Goal: Communication & Community: Answer question/provide support

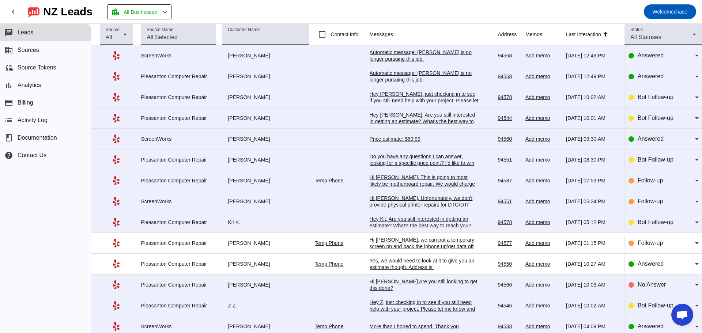
click at [394, 52] on div "Automatic message: [PERSON_NAME] is no longer pursuing this job." at bounding box center [425, 55] width 110 height 13
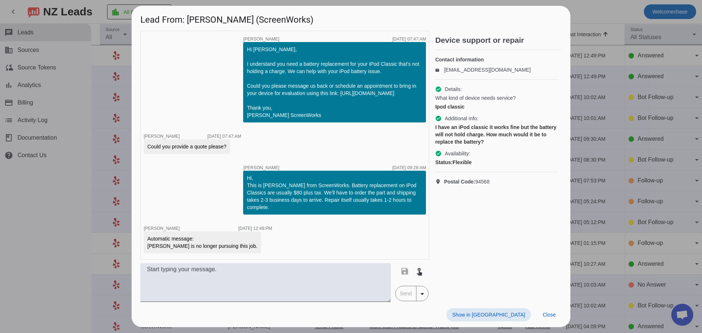
click at [586, 10] on div at bounding box center [351, 166] width 702 height 333
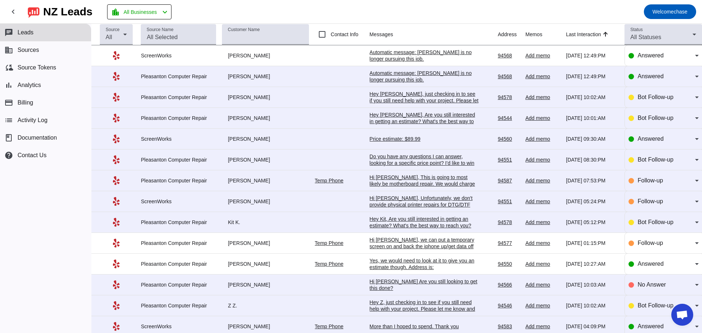
click at [410, 178] on div "Hi [PERSON_NAME], This is going to most likely be motherboard repair. We would …" at bounding box center [425, 200] width 110 height 53
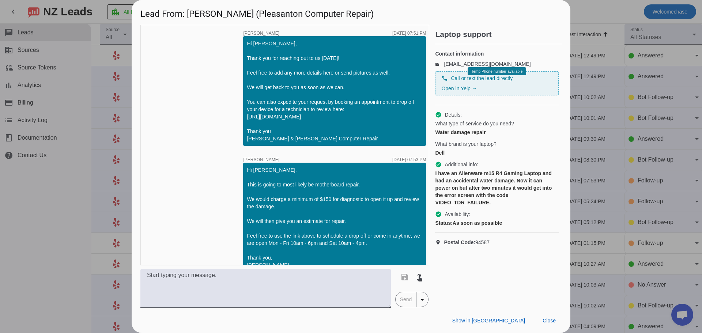
scroll to position [20, 0]
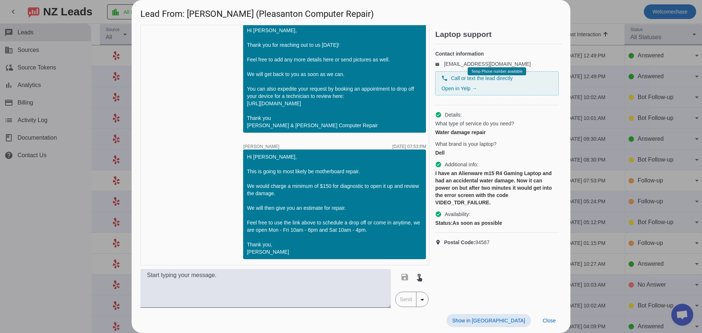
click at [578, 117] on div at bounding box center [351, 166] width 702 height 333
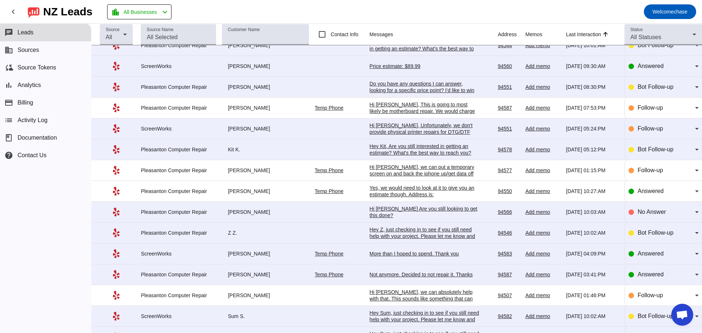
scroll to position [73, 0]
click at [403, 220] on td "Hi [PERSON_NAME] Are you still looking to get this done?​ [DATE] 10:03:AM" at bounding box center [434, 211] width 128 height 21
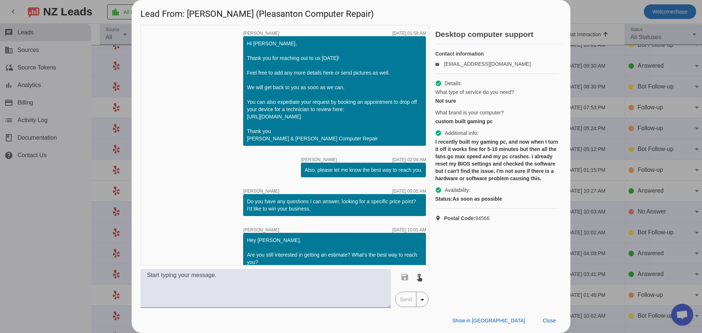
scroll to position [161, 0]
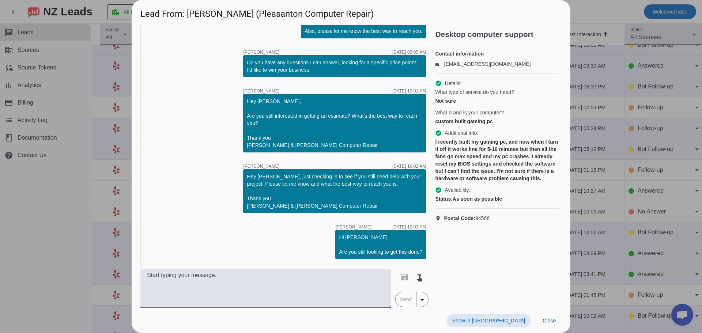
click at [573, 148] on div at bounding box center [351, 166] width 702 height 333
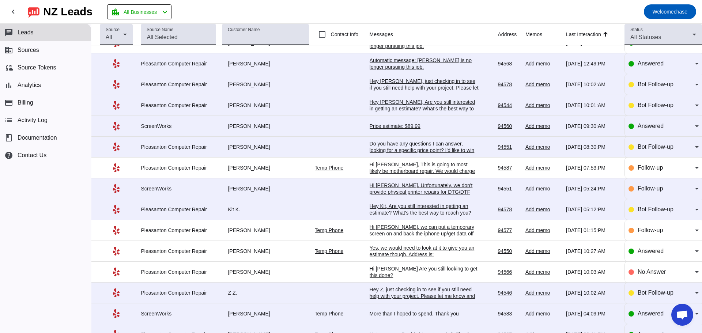
scroll to position [0, 0]
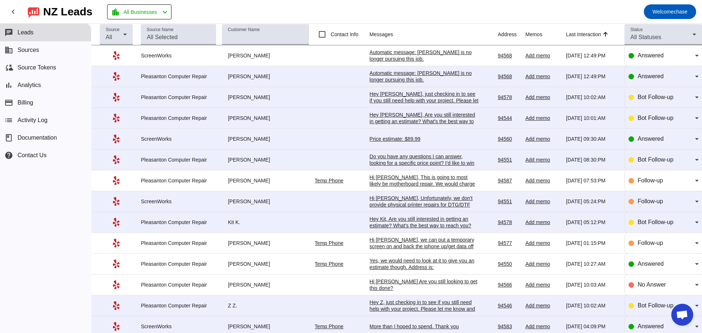
click at [432, 162] on div "Do you have any questions I can answer, looking for a specific price point? I'd…" at bounding box center [425, 163] width 110 height 20
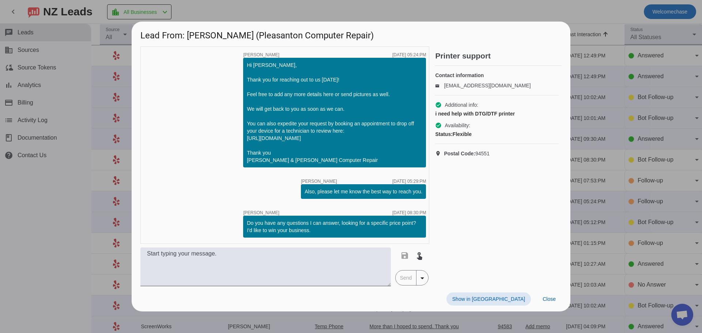
click at [597, 99] on div at bounding box center [351, 166] width 702 height 333
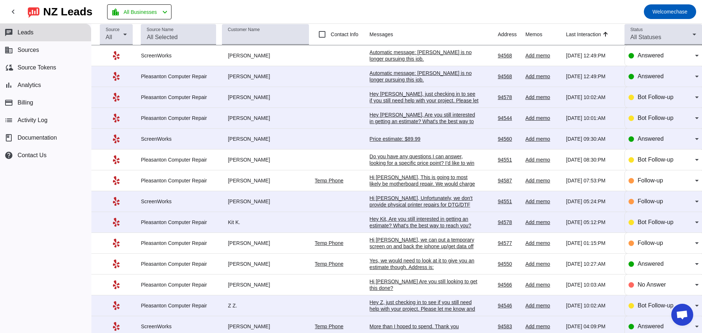
click at [414, 141] on div "Price estimate: $89.99" at bounding box center [425, 139] width 110 height 7
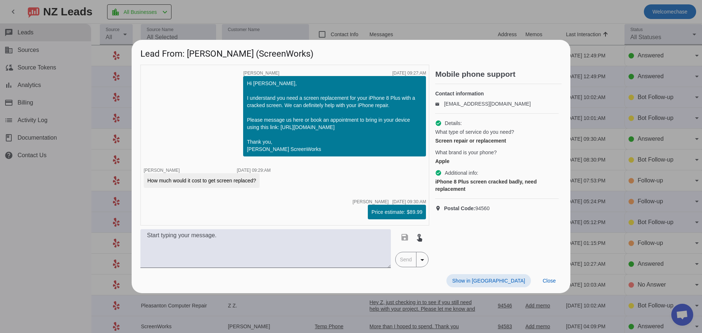
click at [620, 123] on div at bounding box center [351, 166] width 702 height 333
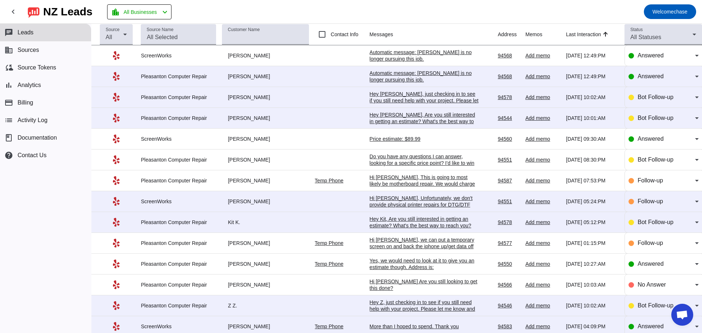
click at [405, 127] on td "Hey [PERSON_NAME], Are you still interested in getting an estimate? What's the …" at bounding box center [434, 118] width 128 height 21
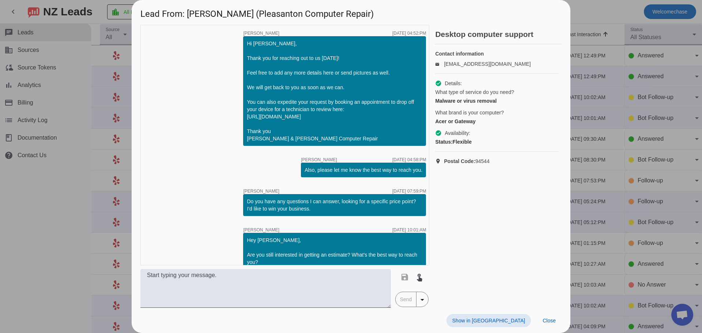
scroll to position [47, 0]
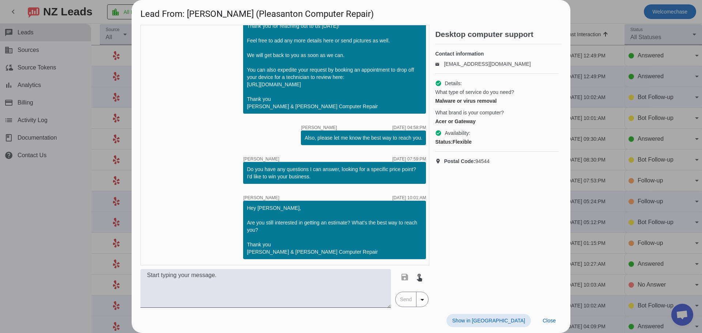
click at [597, 120] on div at bounding box center [351, 166] width 702 height 333
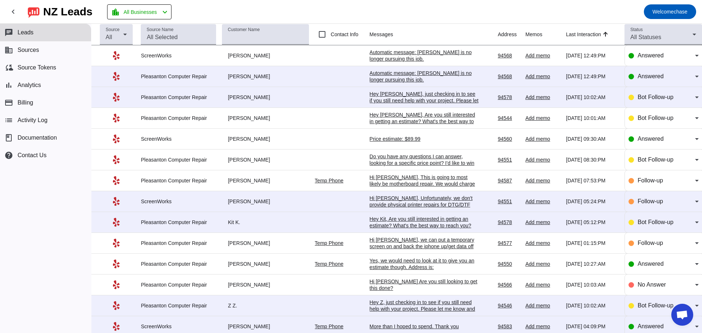
click at [413, 97] on div "Hey [PERSON_NAME], just checking in to see if you still need help with your pro…" at bounding box center [425, 107] width 110 height 33
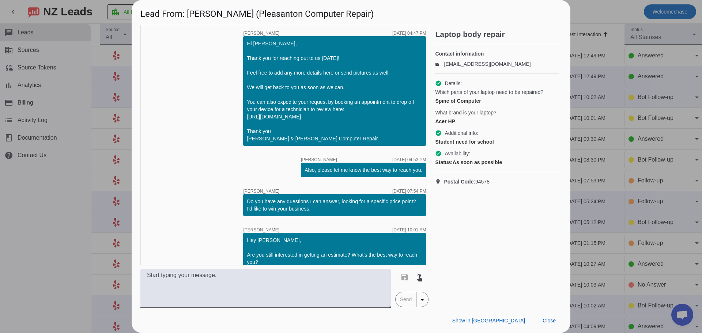
scroll to position [115, 0]
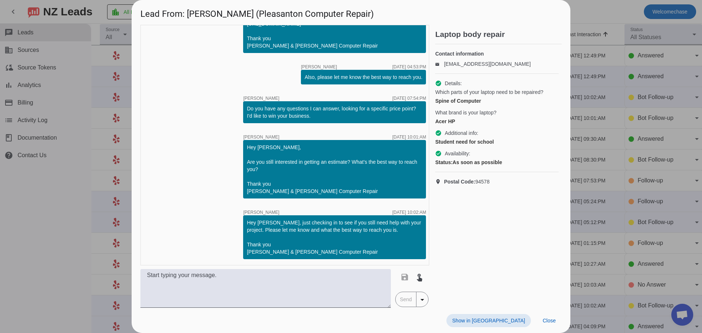
click at [628, 91] on div at bounding box center [351, 166] width 702 height 333
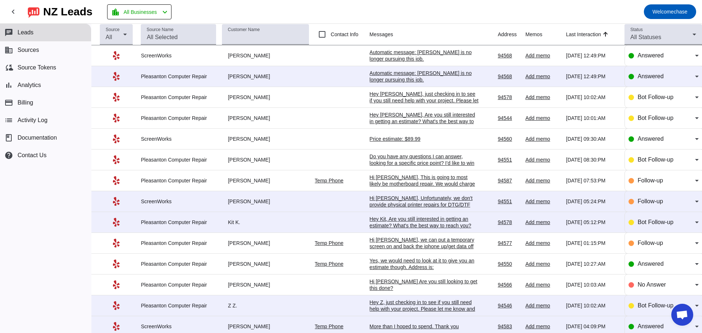
click at [416, 75] on div "Automatic message: [PERSON_NAME] is no longer pursuing this job." at bounding box center [425, 76] width 110 height 13
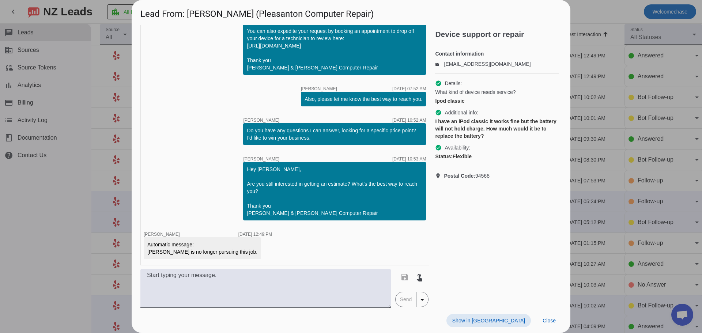
scroll to position [86, 0]
click at [591, 76] on div at bounding box center [351, 166] width 702 height 333
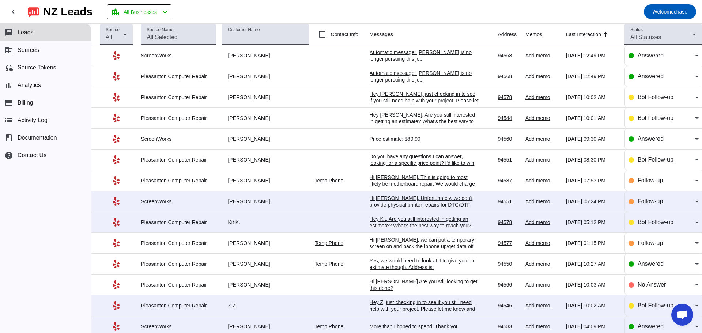
click at [389, 200] on div "Hi [PERSON_NAME], Unfortunately, we don't provide physical printer repairs for …" at bounding box center [425, 224] width 110 height 59
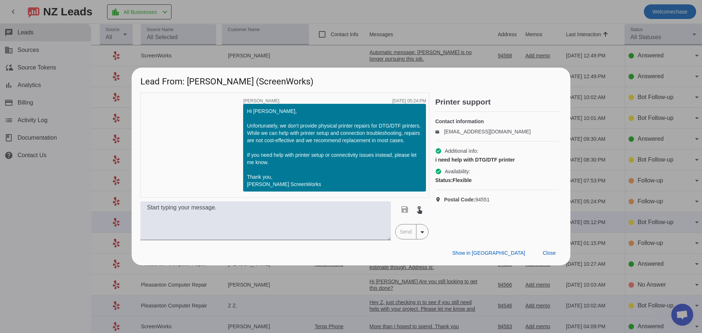
drag, startPoint x: 394, startPoint y: 154, endPoint x: 346, endPoint y: 154, distance: 48.3
click at [346, 154] on div "Hi [PERSON_NAME], Unfortunately, we don't provide physical printer repairs for …" at bounding box center [334, 147] width 175 height 80
drag, startPoint x: 665, startPoint y: 120, endPoint x: 654, endPoint y: 126, distance: 12.5
click at [665, 120] on div at bounding box center [351, 166] width 702 height 333
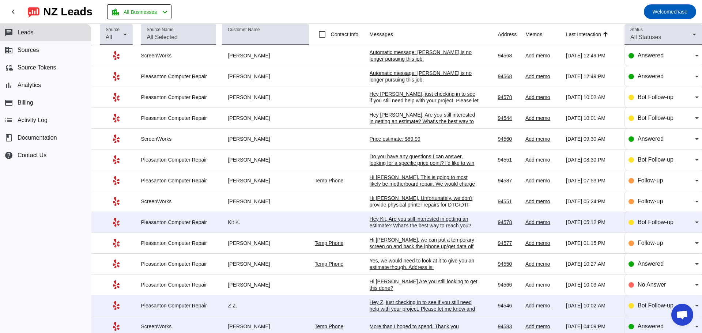
click at [438, 228] on div "Hey Kit, Are you still interested in getting an estimate? What's the best way t…" at bounding box center [425, 229] width 110 height 26
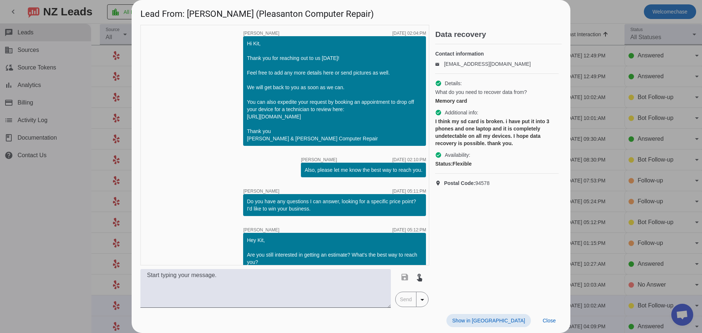
scroll to position [47, 0]
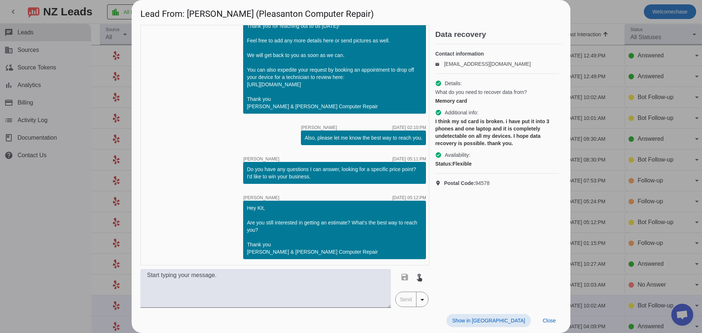
click at [702, 133] on div at bounding box center [351, 166] width 702 height 333
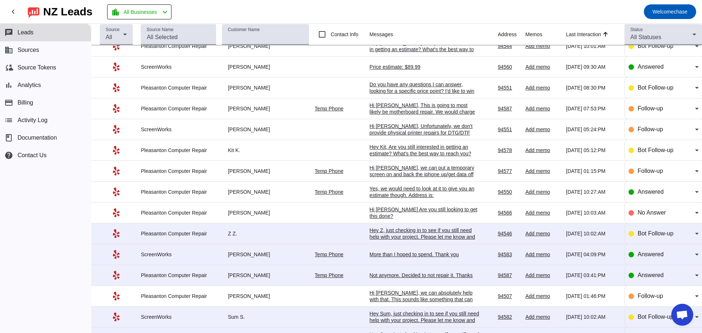
scroll to position [146, 0]
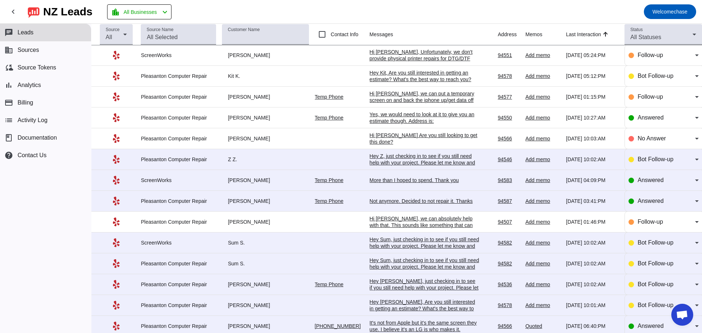
click at [392, 165] on div "Hey Z, just checking in to see if you still need help with your project. Please…" at bounding box center [425, 169] width 110 height 33
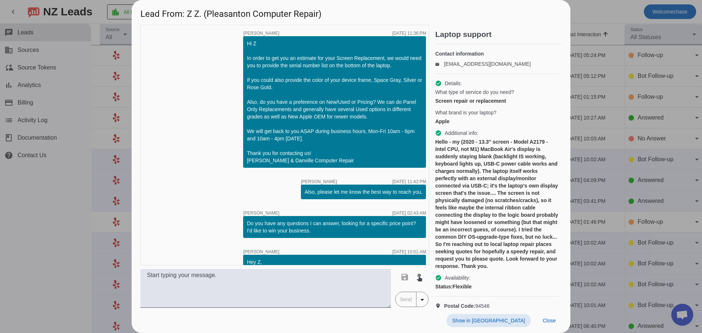
scroll to position [137, 0]
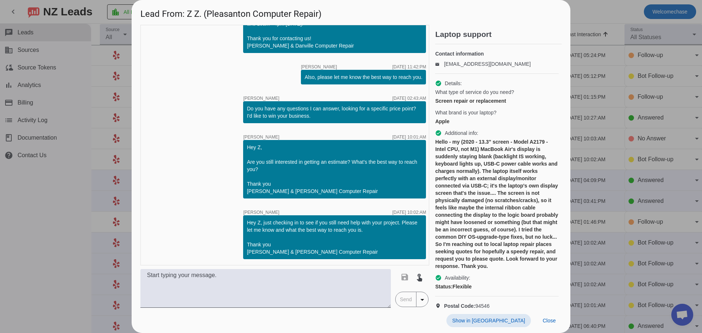
click at [677, 112] on div at bounding box center [351, 166] width 702 height 333
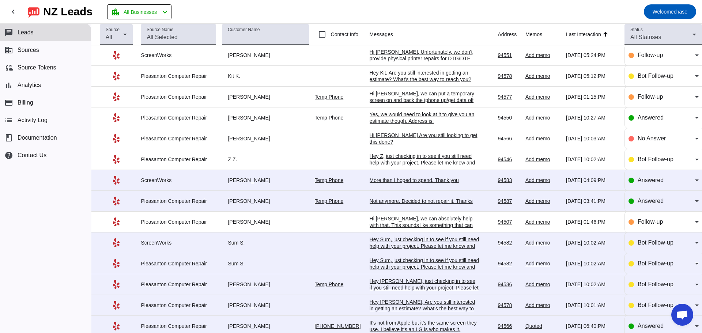
click at [439, 184] on div "More than I hoped to spend. Thank you" at bounding box center [425, 180] width 110 height 7
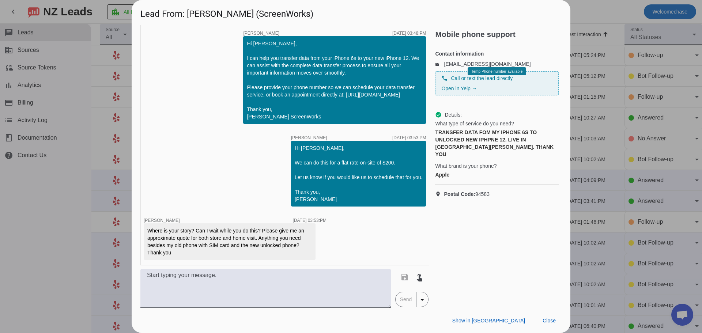
scroll to position [173, 0]
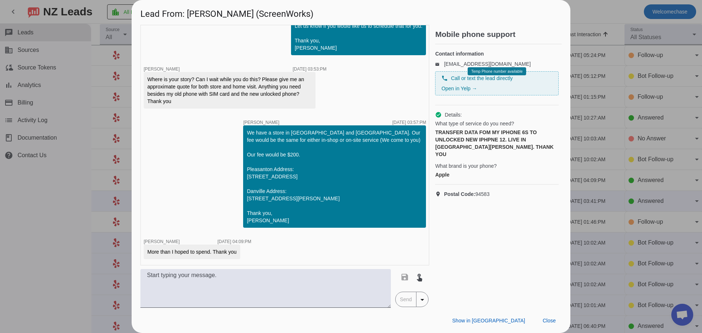
click at [645, 122] on div at bounding box center [351, 166] width 702 height 333
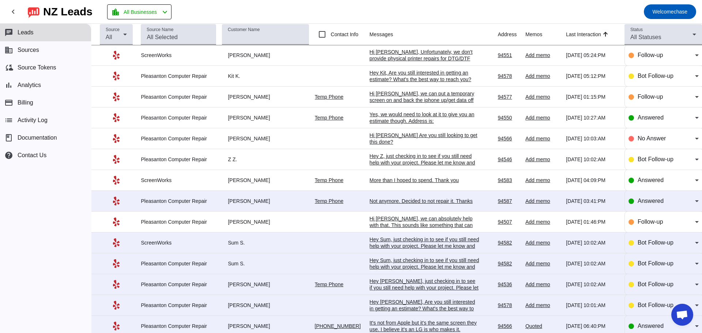
click at [449, 204] on div "Not anymore. Decided to not repair it. Thanks" at bounding box center [425, 201] width 110 height 7
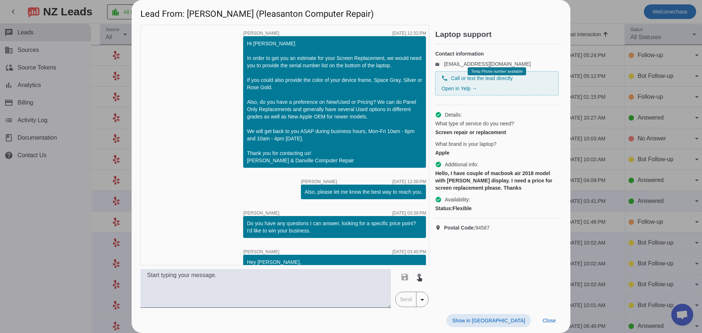
scroll to position [100, 0]
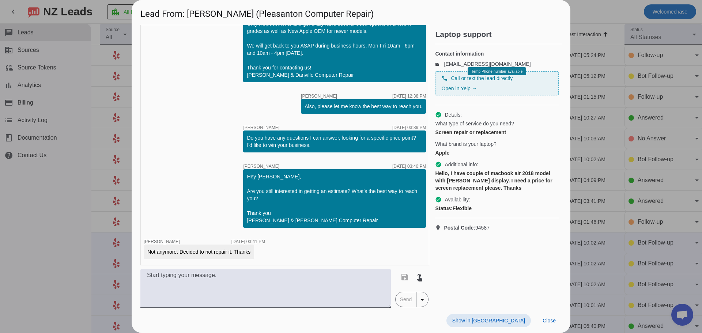
click at [642, 126] on div at bounding box center [351, 166] width 702 height 333
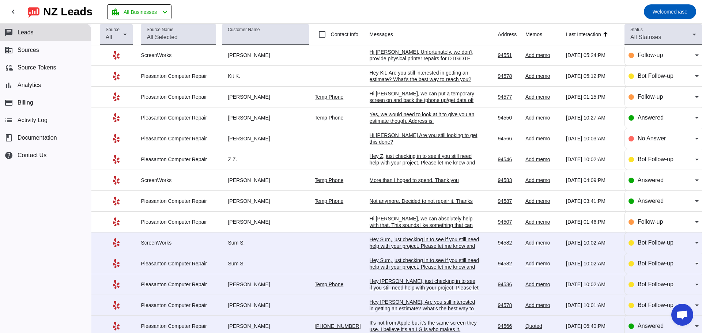
click at [401, 250] on div "Hey Sum, just checking in to see if you still need help with your project. Plea…" at bounding box center [425, 249] width 110 height 26
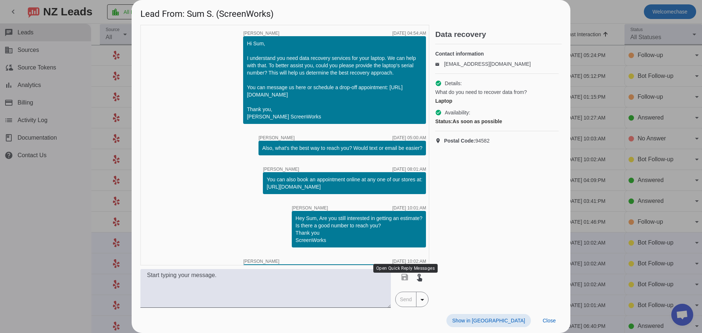
scroll to position [34, 0]
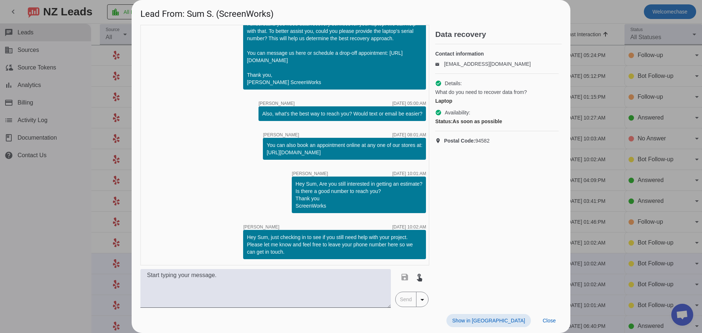
click at [602, 131] on div at bounding box center [351, 166] width 702 height 333
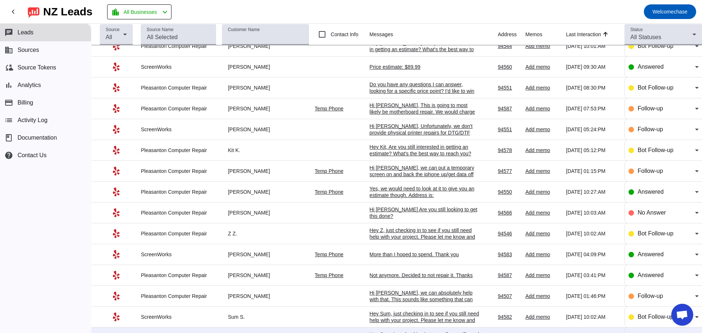
scroll to position [0, 0]
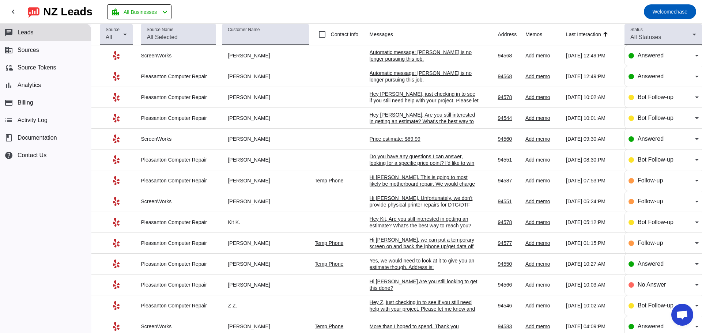
click at [435, 97] on div "Hey [PERSON_NAME], just checking in to see if you still need help with your pro…" at bounding box center [425, 107] width 110 height 33
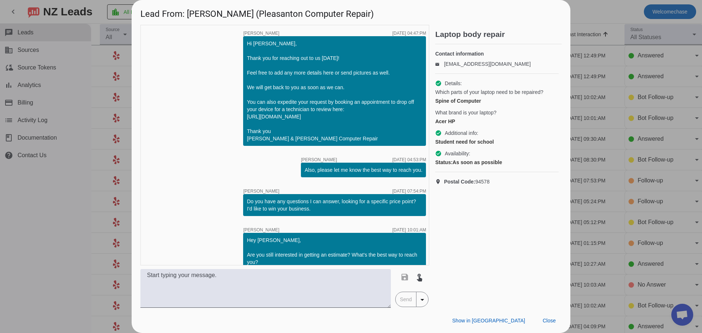
scroll to position [115, 0]
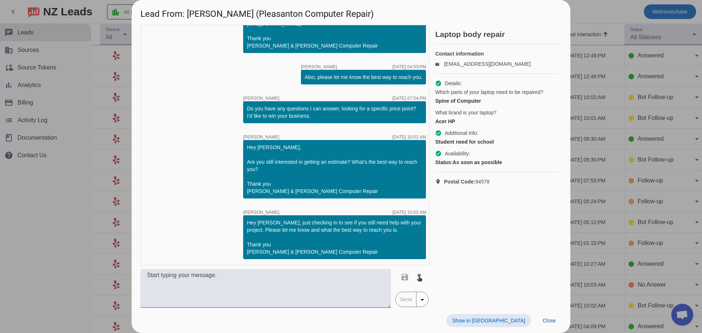
click at [575, 114] on div at bounding box center [351, 166] width 702 height 333
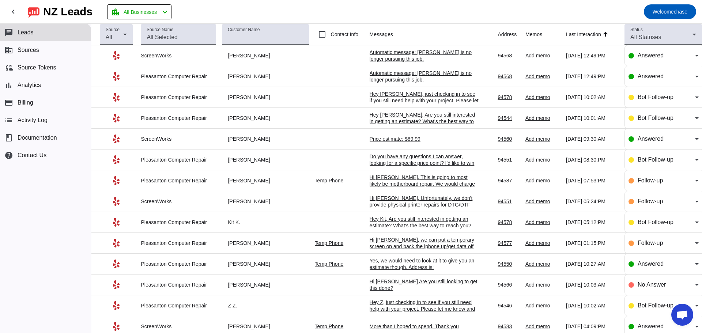
click at [419, 133] on td "Price estimate: $89.99 [DATE] 09:30:AM" at bounding box center [434, 139] width 128 height 21
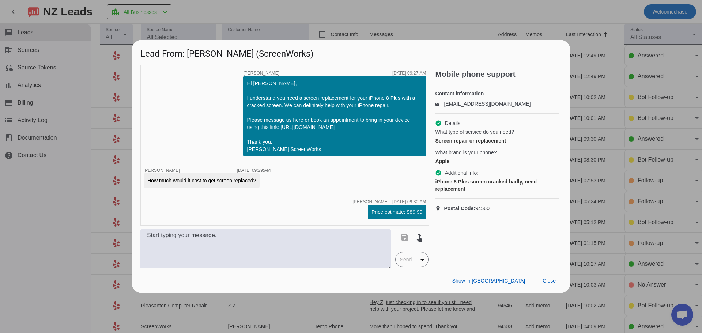
click at [567, 113] on div "timer close [PERSON_NAME] [DATE] 09:27:AM Hi [PERSON_NAME], I understand you ne…" at bounding box center [351, 166] width 439 height 203
click at [624, 103] on div at bounding box center [351, 166] width 702 height 333
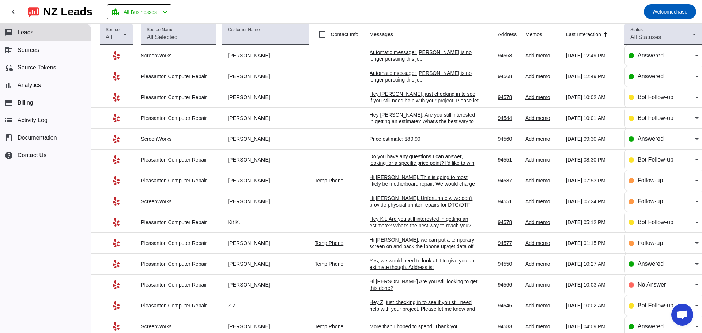
click at [434, 119] on div "Hey [PERSON_NAME], Are you still interested in getting an estimate? What's the …" at bounding box center [425, 124] width 110 height 26
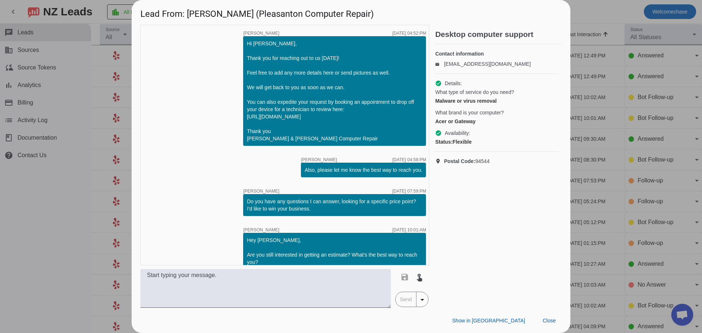
scroll to position [47, 0]
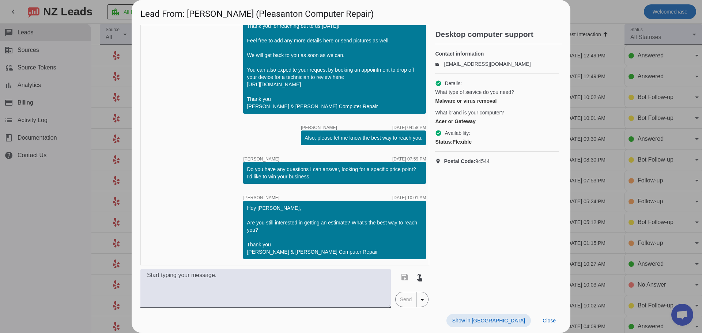
click at [664, 119] on div at bounding box center [351, 166] width 702 height 333
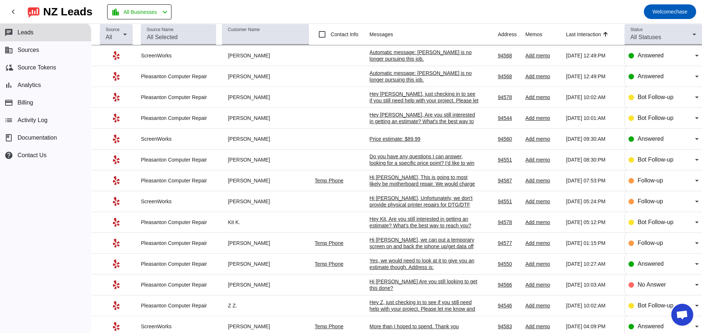
click at [431, 155] on div "Do you have any questions I can answer, looking for a specific price point? I'd…" at bounding box center [425, 163] width 110 height 20
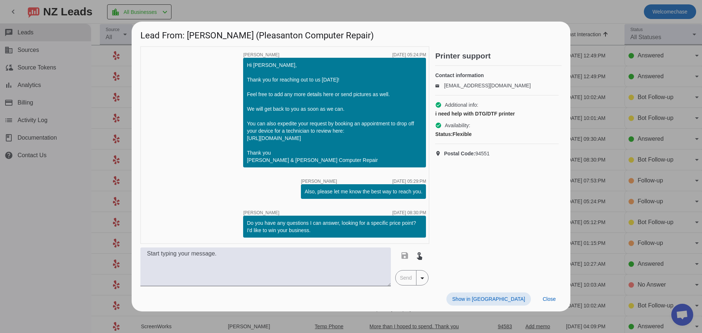
click at [270, 95] on div "Hi [PERSON_NAME], Thank you for reaching out to us [DATE]! Feel free to add any…" at bounding box center [334, 112] width 175 height 102
click at [272, 103] on div "Hi [PERSON_NAME], Thank you for reaching out to us [DATE]! Feel free to add any…" at bounding box center [334, 112] width 175 height 102
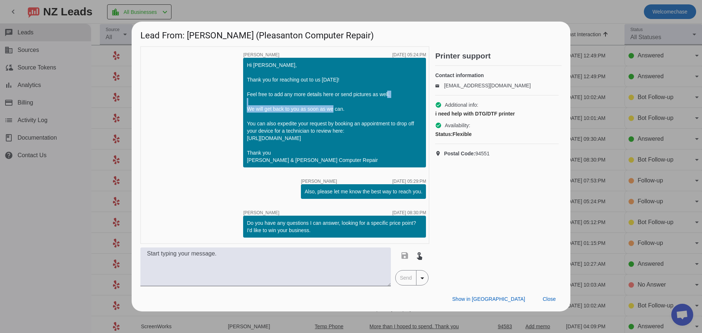
click at [272, 103] on div "Hi [PERSON_NAME], Thank you for reaching out to us [DATE]! Feel free to add any…" at bounding box center [334, 112] width 175 height 102
click at [320, 195] on div "Also, please let me know the best way to reach you.​" at bounding box center [364, 191] width 118 height 7
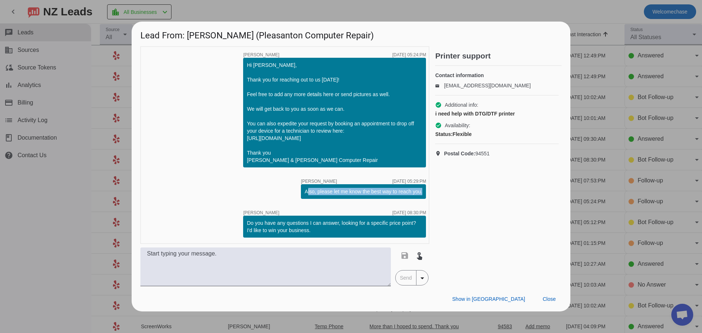
click at [320, 195] on div "Also, please let me know the best way to reach you.​" at bounding box center [364, 191] width 118 height 7
click at [298, 223] on div "Do you have any questions I can answer, looking for a specific price point? I'd…" at bounding box center [334, 226] width 175 height 15
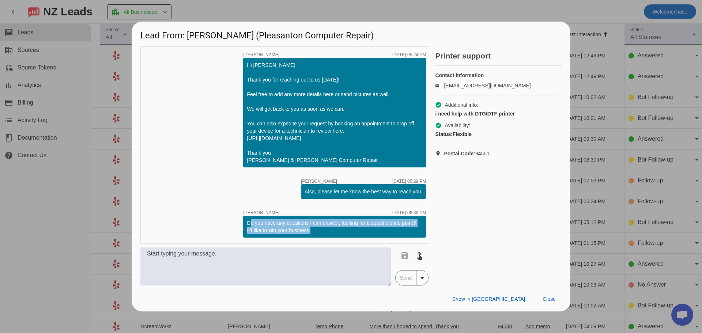
click at [298, 223] on div "Do you have any questions I can answer, looking for a specific price point? I'd…" at bounding box center [334, 226] width 175 height 15
click at [310, 227] on div "Do you have any questions I can answer, looking for a specific price point? I'd…" at bounding box center [334, 226] width 175 height 15
click at [292, 230] on div "Do you have any questions I can answer, looking for a specific price point? I'd…" at bounding box center [334, 226] width 175 height 15
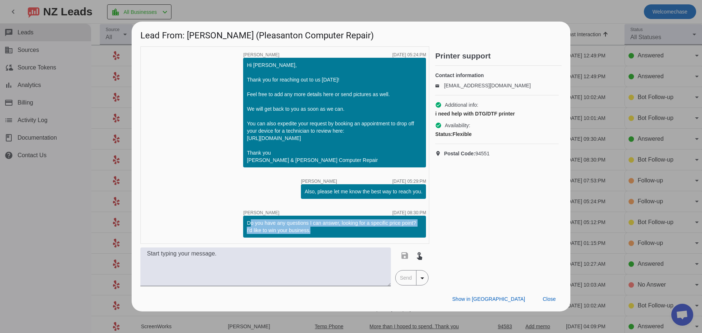
click at [292, 230] on div "Do you have any questions I can answer, looking for a specific price point? I'd…" at bounding box center [334, 226] width 175 height 15
click at [649, 184] on div at bounding box center [351, 166] width 702 height 333
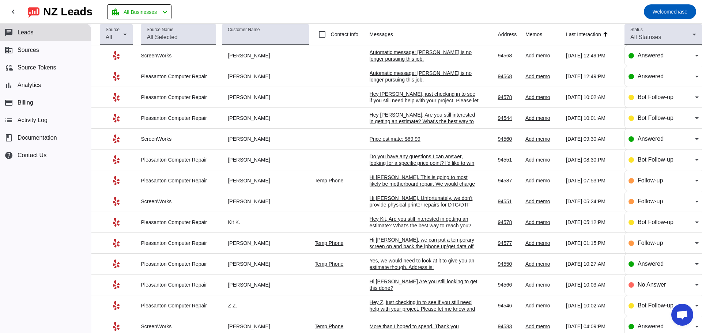
click at [430, 121] on div "Hey [PERSON_NAME], Are you still interested in getting an estimate? What's the …" at bounding box center [425, 124] width 110 height 26
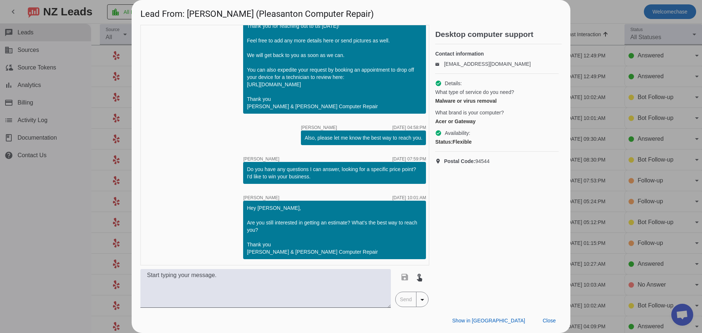
click at [269, 216] on div "Hey [PERSON_NAME], Are you still interested in getting an estimate? What's the …" at bounding box center [334, 229] width 175 height 51
click at [298, 223] on div "Hey [PERSON_NAME], Are you still interested in getting an estimate? What's the …" at bounding box center [334, 229] width 175 height 51
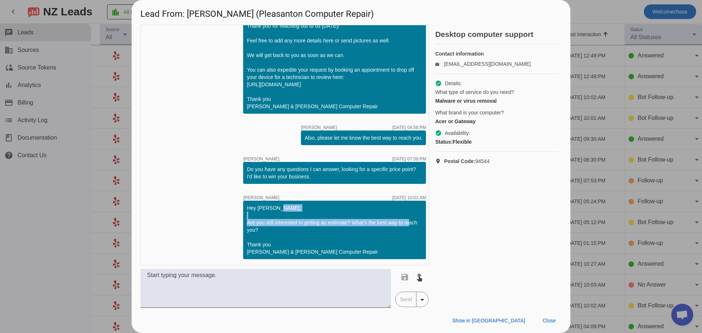
click at [349, 227] on div "Hey [PERSON_NAME], Are you still interested in getting an estimate? What's the …" at bounding box center [334, 229] width 175 height 51
click at [587, 181] on div at bounding box center [351, 166] width 702 height 333
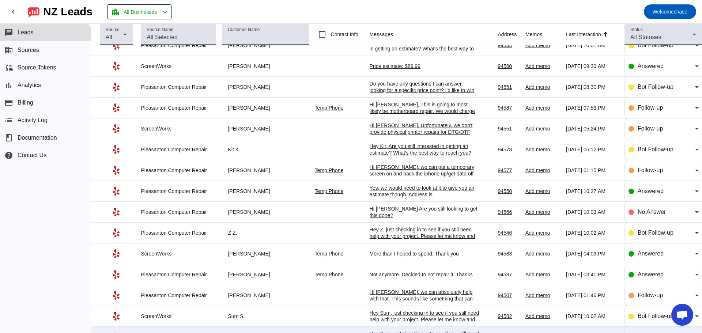
scroll to position [73, 0]
click at [409, 176] on div "Hi [PERSON_NAME], we can put a temporary screen on and back the iphone up/get d…" at bounding box center [425, 189] width 110 height 53
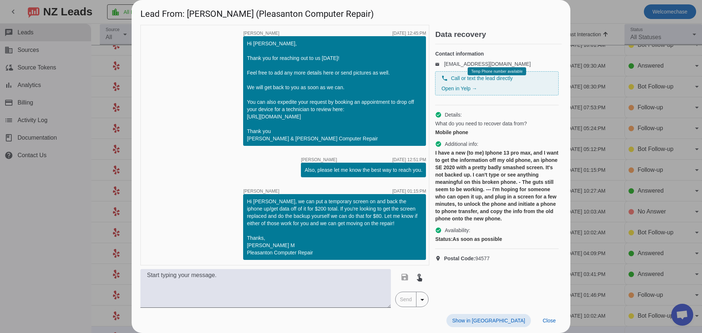
scroll to position [8, 0]
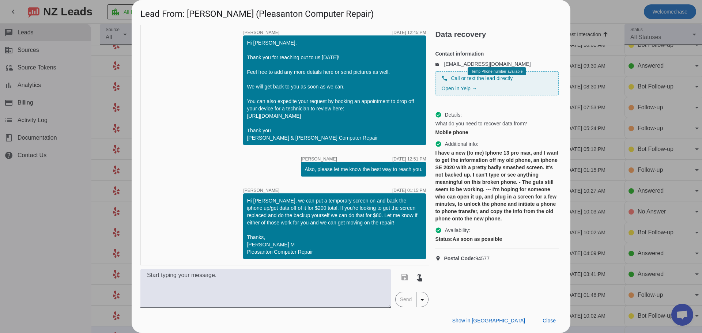
click at [627, 183] on div at bounding box center [351, 166] width 702 height 333
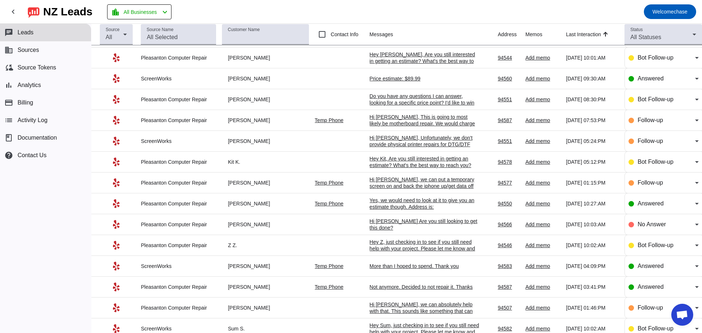
scroll to position [146, 0]
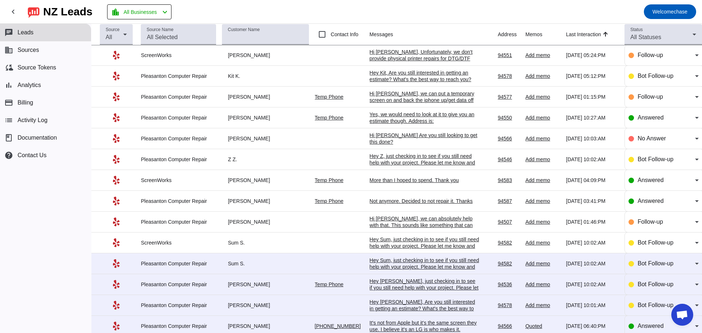
click at [427, 204] on div "Not anymore. Decided to not repair it. Thanks" at bounding box center [425, 201] width 110 height 7
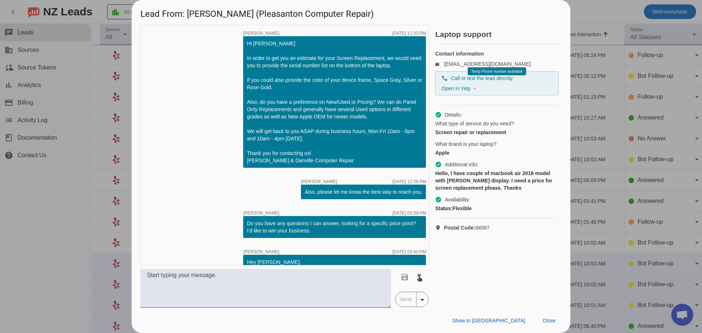
scroll to position [100, 0]
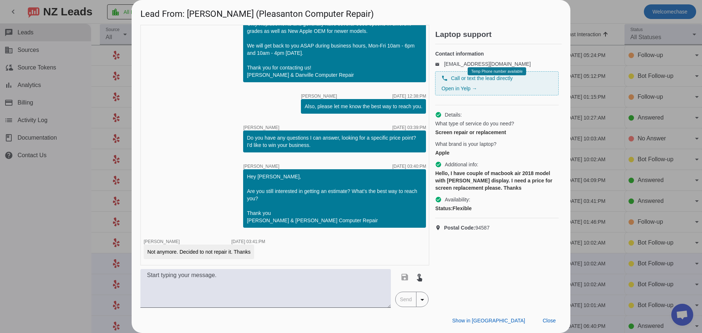
click at [646, 132] on div at bounding box center [351, 166] width 702 height 333
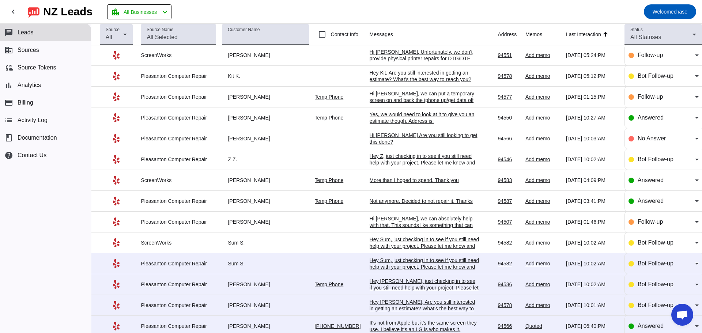
click at [426, 247] on div "Hey Sum, just checking in to see if you still need help with your project. Plea…" at bounding box center [425, 249] width 110 height 26
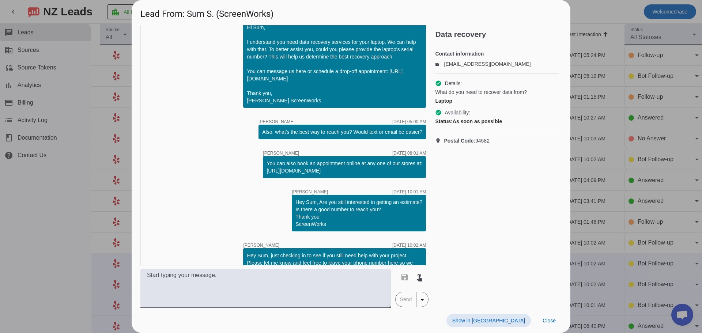
scroll to position [0, 0]
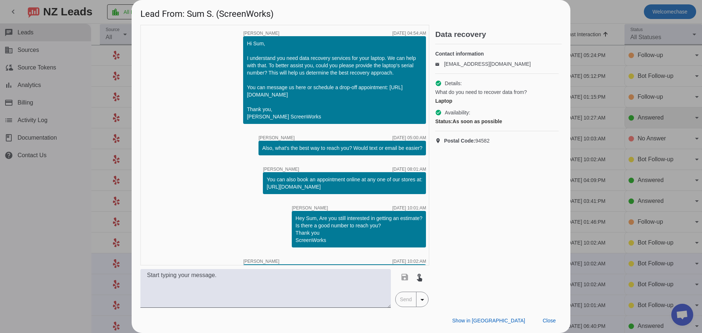
click at [637, 121] on div at bounding box center [351, 166] width 702 height 333
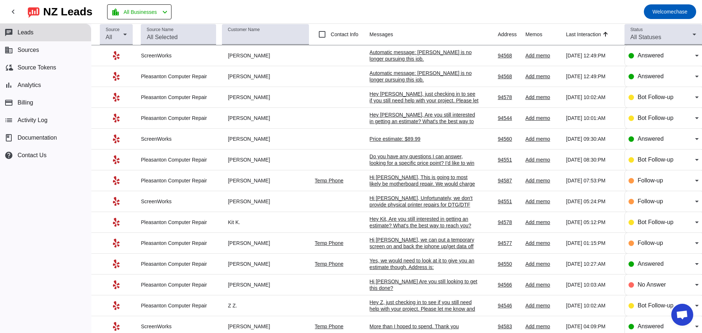
click at [413, 137] on td "Price estimate: $89.99 [DATE] 09:30:AM" at bounding box center [434, 139] width 128 height 21
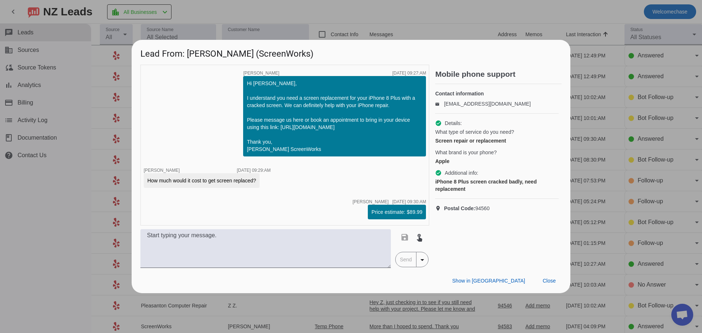
click at [590, 102] on div at bounding box center [351, 166] width 702 height 333
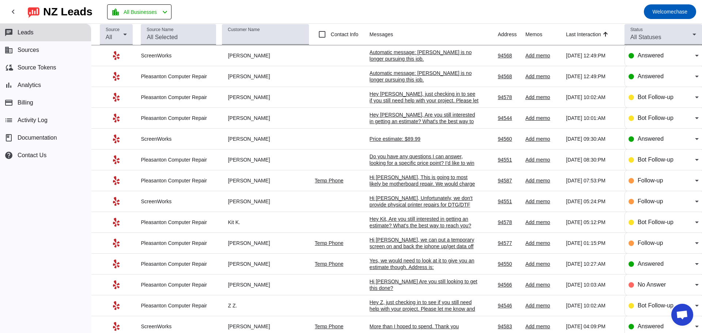
click at [295, 134] on td "[PERSON_NAME]" at bounding box center [268, 139] width 92 height 21
click at [419, 9] on mat-toolbar-row "chevron_left [GEOGRAPHIC_DATA] Leads location_city All Businesses chevron_left …" at bounding box center [351, 11] width 702 height 23
